Goal: Find specific page/section: Find specific page/section

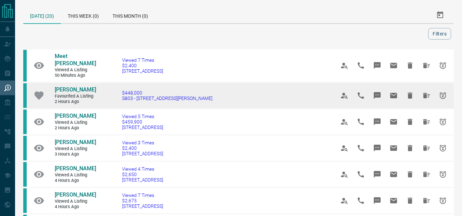
click at [182, 88] on td "$448,000 [STREET_ADDRESS][PERSON_NAME]" at bounding box center [218, 95] width 213 height 26
click at [77, 86] on span "[PERSON_NAME]" at bounding box center [75, 89] width 41 height 6
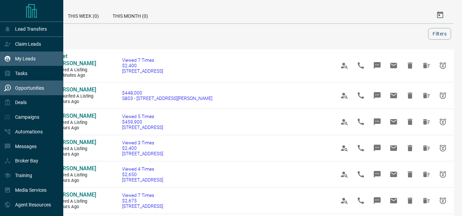
drag, startPoint x: 9, startPoint y: 64, endPoint x: 57, endPoint y: 56, distance: 49.1
click at [9, 64] on div "My Leads" at bounding box center [19, 58] width 31 height 11
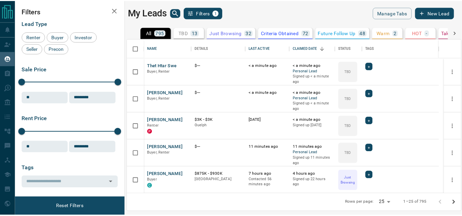
scroll to position [150, 332]
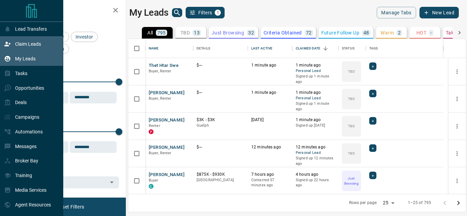
click at [19, 41] on div "Claim Leads" at bounding box center [22, 44] width 37 height 11
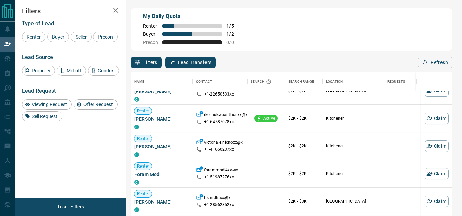
scroll to position [273, 0]
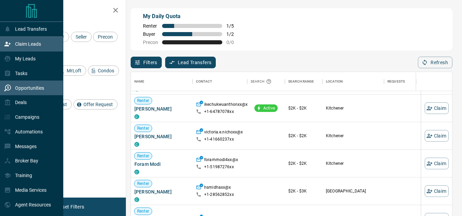
click at [19, 86] on div "Opportunities" at bounding box center [24, 87] width 40 height 11
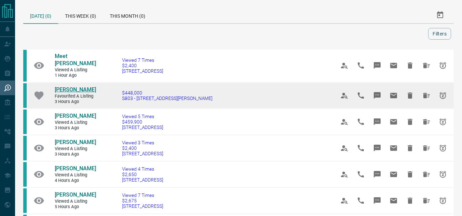
click at [74, 86] on span "[PERSON_NAME]" at bounding box center [75, 89] width 41 height 6
